Goal: Information Seeking & Learning: Learn about a topic

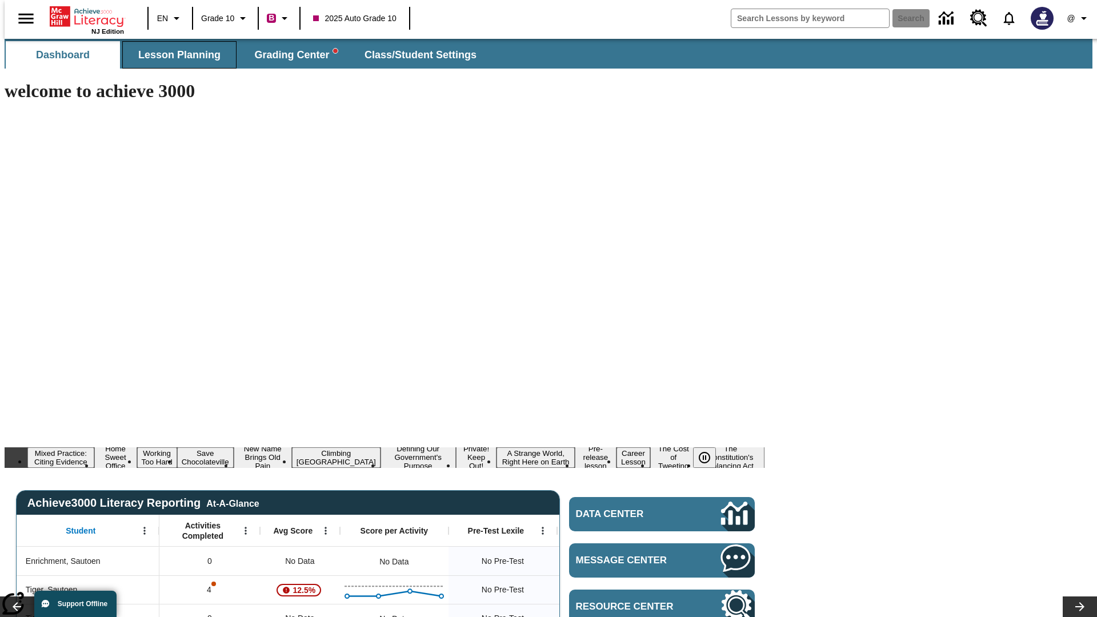
click at [175, 55] on span "Lesson Planning" at bounding box center [179, 55] width 82 height 13
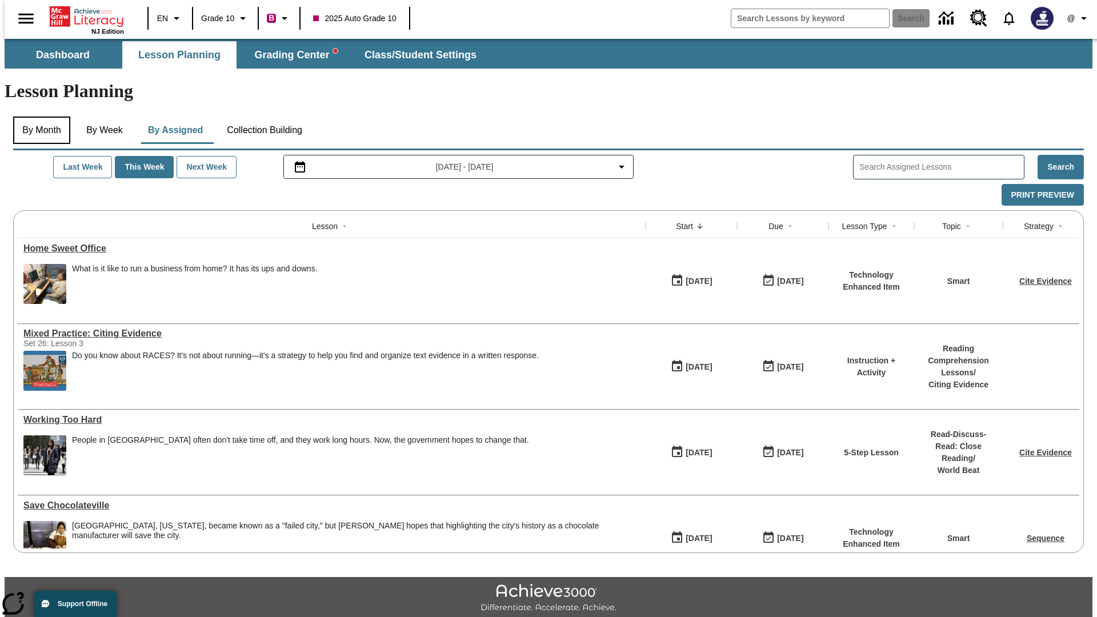
click at [38, 117] on button "By Month" at bounding box center [41, 130] width 57 height 27
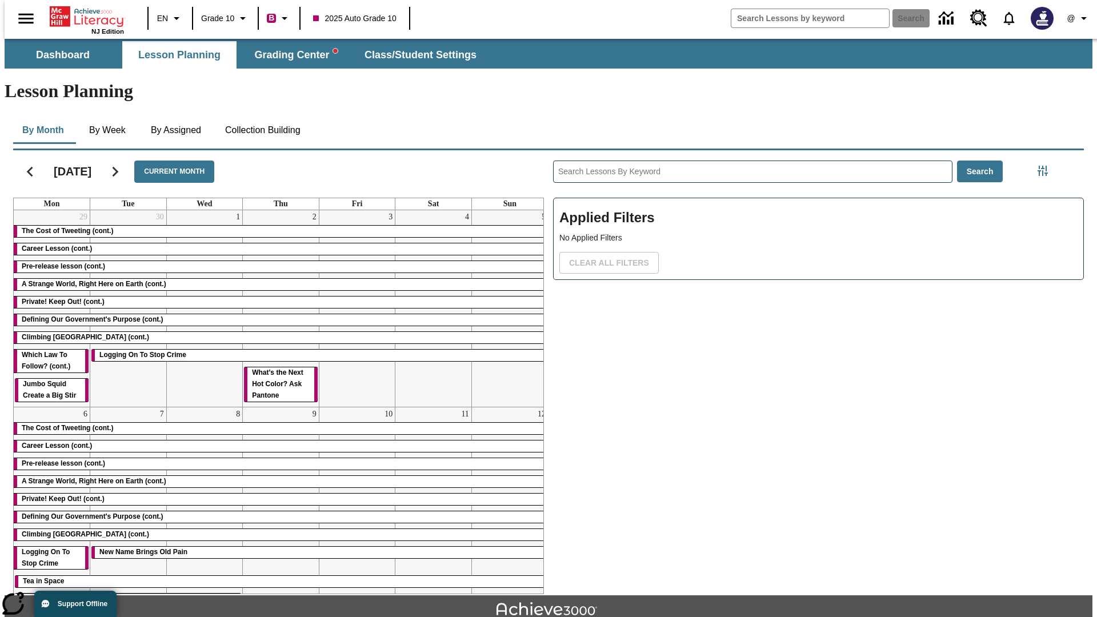
click at [276, 226] on div "The Cost of Tweeting (cont.)" at bounding box center [281, 231] width 534 height 11
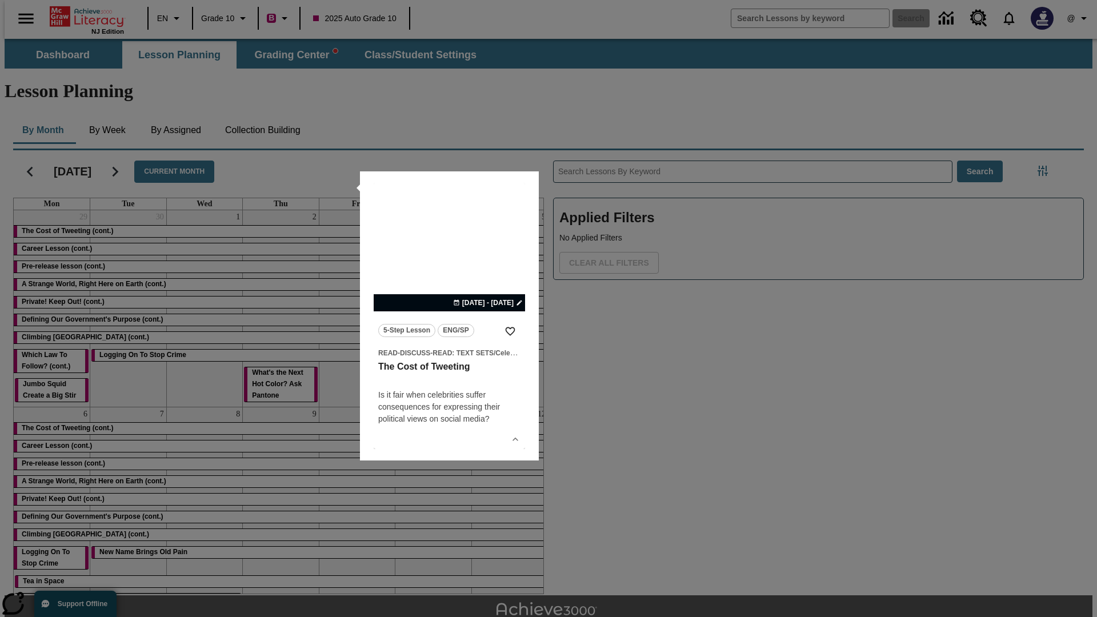
scroll to position [25, 0]
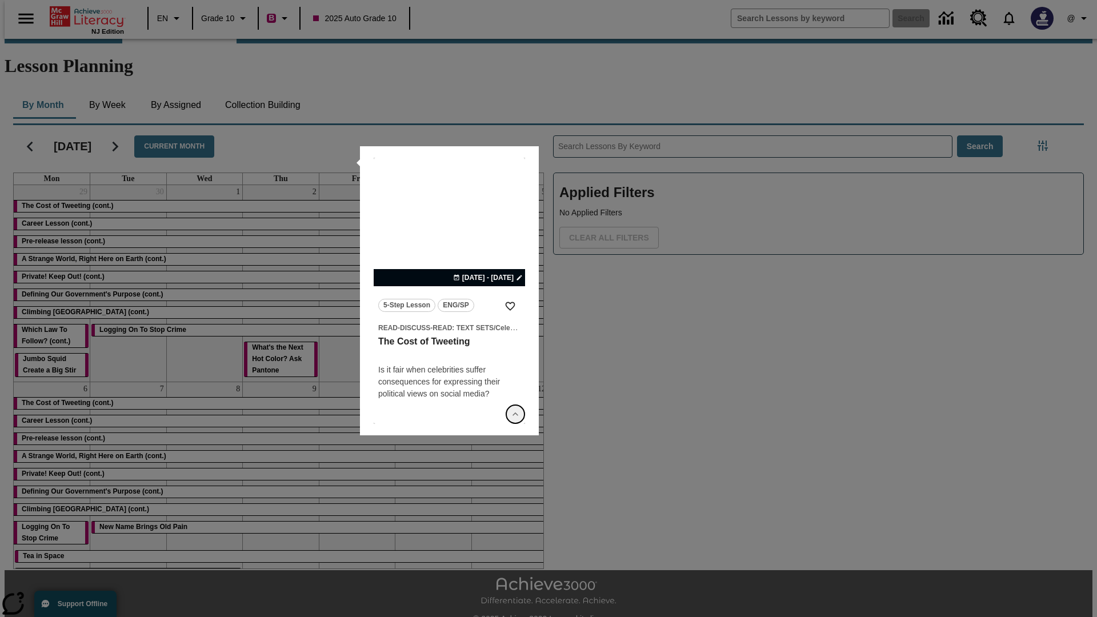
click at [515, 414] on icon "Show Details" at bounding box center [515, 413] width 11 height 11
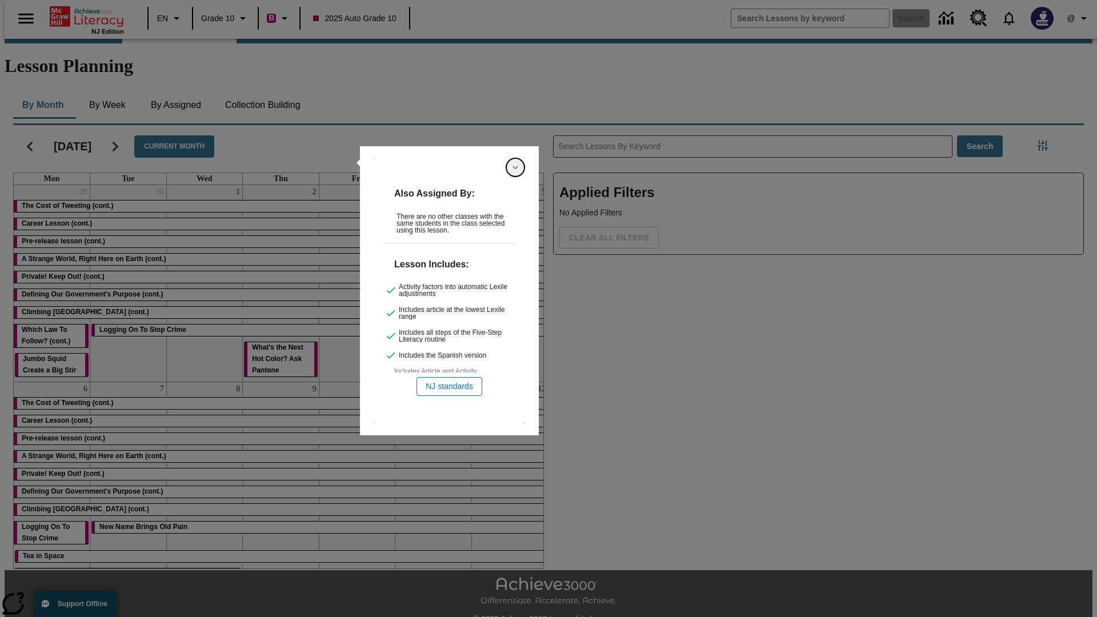
click at [515, 167] on icon "Hide Details" at bounding box center [515, 167] width 11 height 11
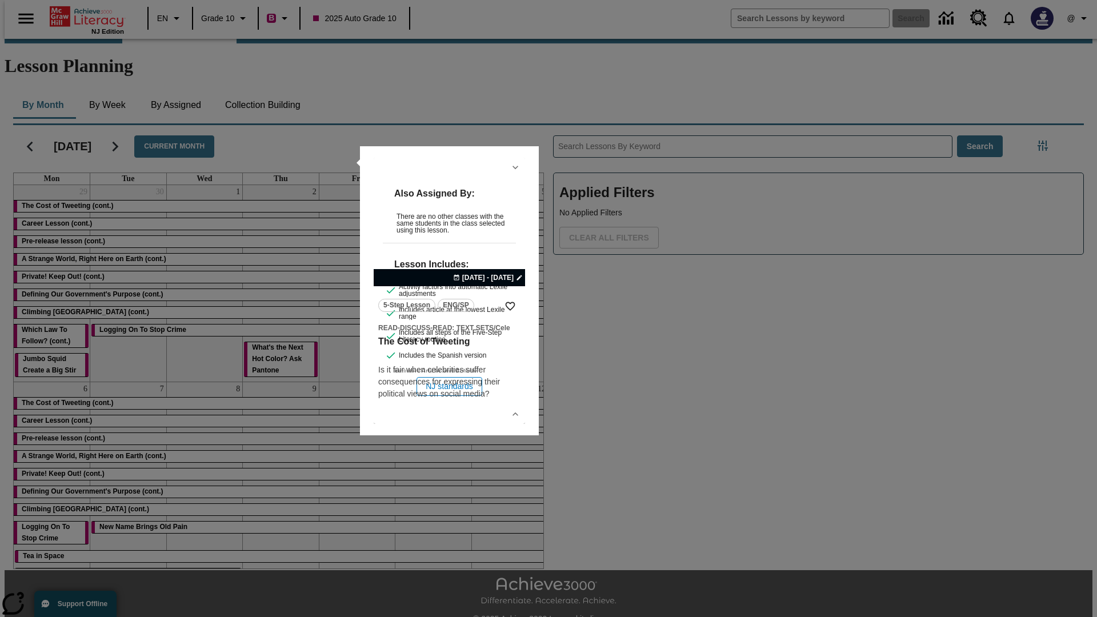
click at [449, 291] on link "lesson details" at bounding box center [449, 291] width 151 height 266
